Goal: Download file/media

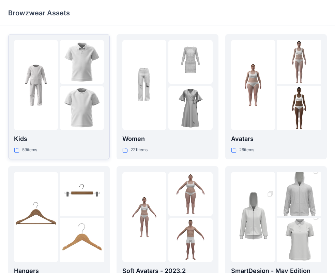
click at [66, 130] on div "Kids 59 items" at bounding box center [59, 97] width 90 height 114
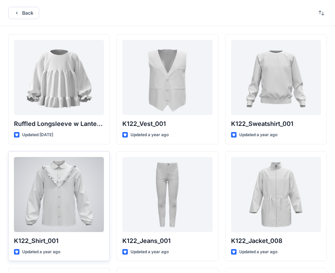
click at [84, 171] on div at bounding box center [59, 194] width 90 height 75
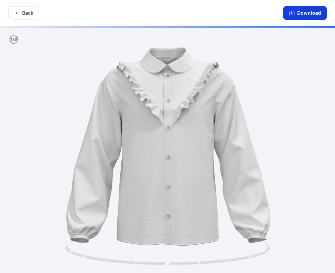
click at [308, 8] on button "Download" at bounding box center [306, 13] width 44 height 14
click at [308, 14] on button "Download" at bounding box center [306, 13] width 44 height 14
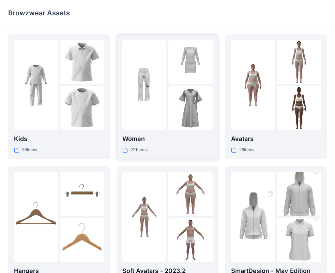
click at [154, 143] on p "Women" at bounding box center [167, 139] width 90 height 10
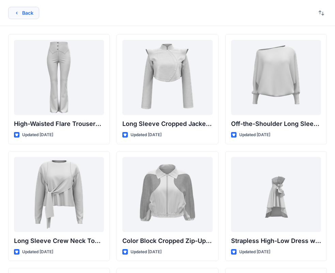
click at [32, 13] on button "Back" at bounding box center [23, 13] width 31 height 12
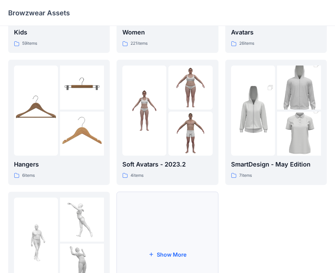
scroll to position [170, 0]
